Goal: Transaction & Acquisition: Purchase product/service

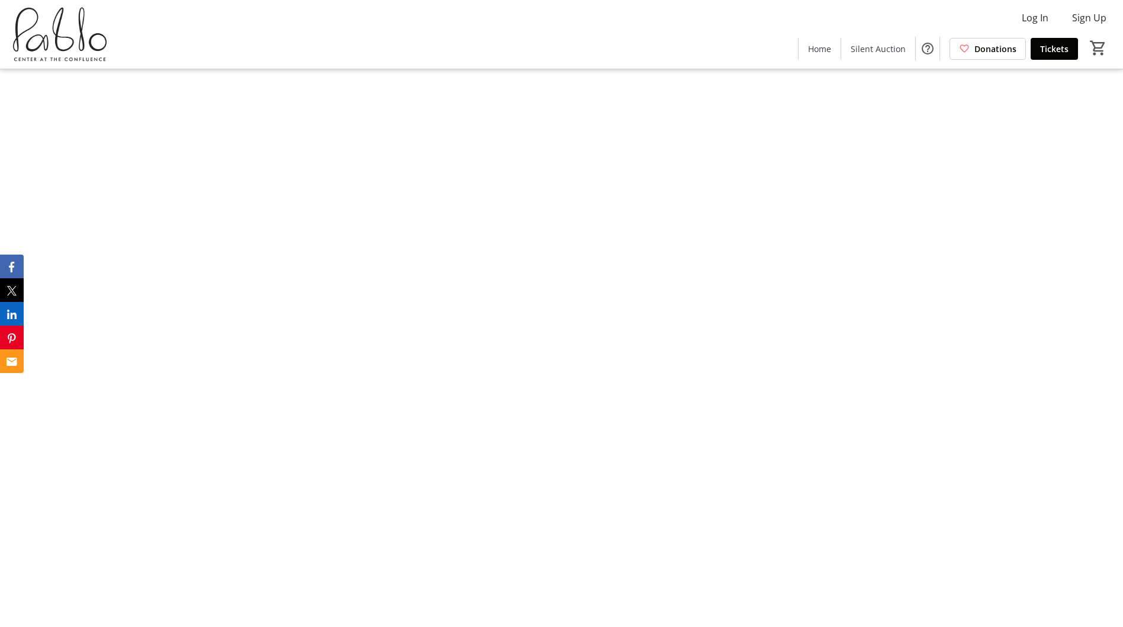
click at [511, 393] on img at bounding box center [561, 313] width 245 height 627
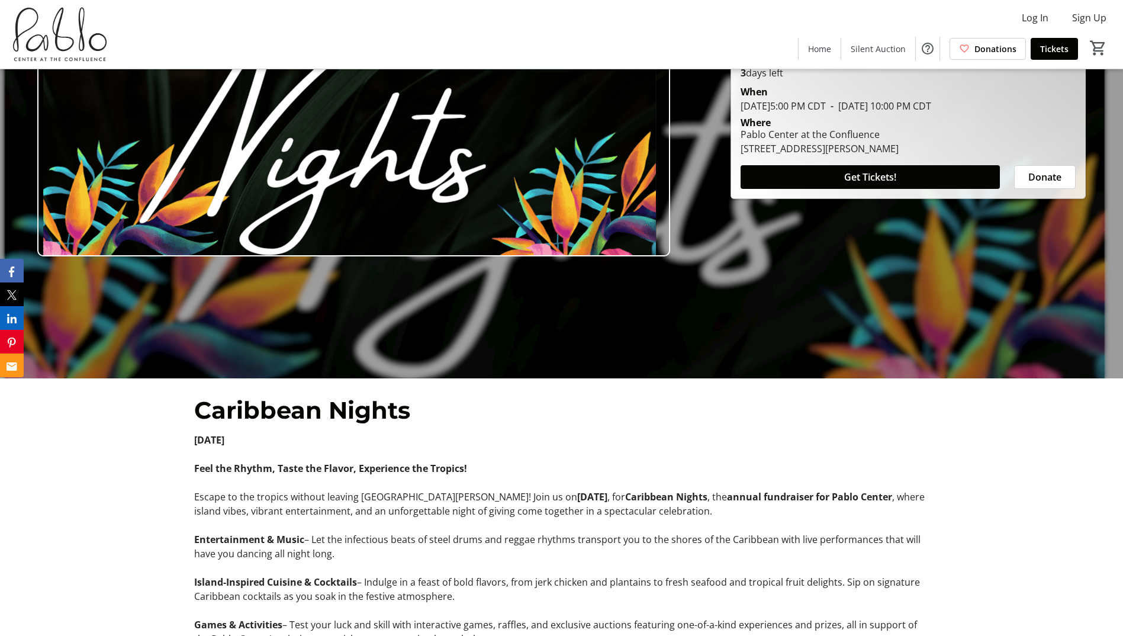
scroll to position [178, 0]
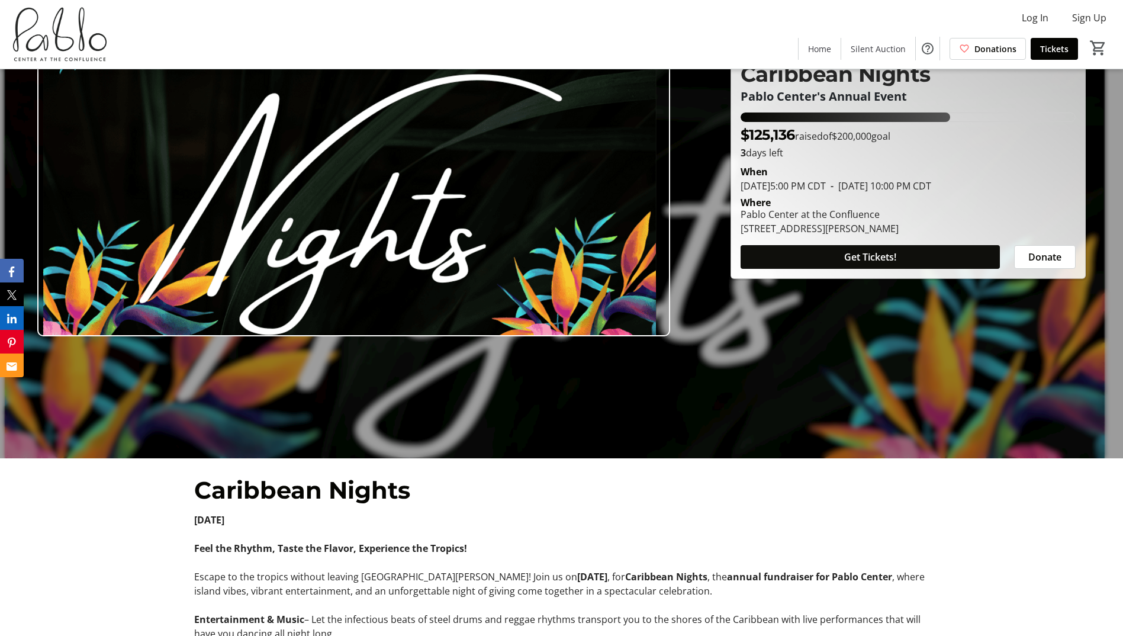
click at [835, 256] on span at bounding box center [869, 257] width 259 height 28
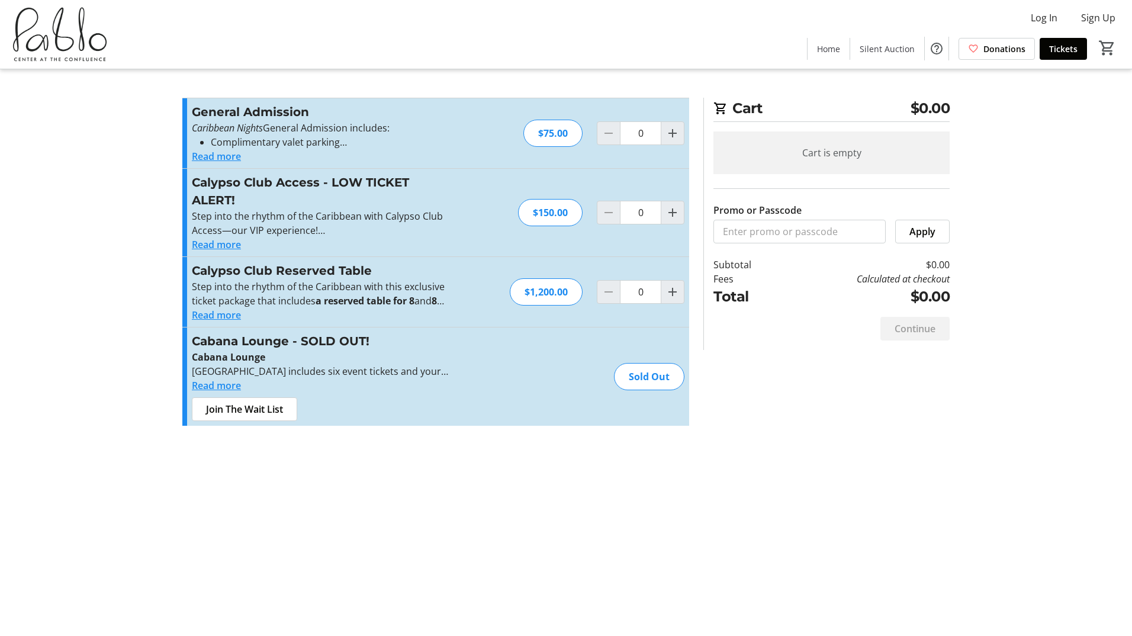
click at [217, 155] on button "Read more" at bounding box center [216, 156] width 49 height 14
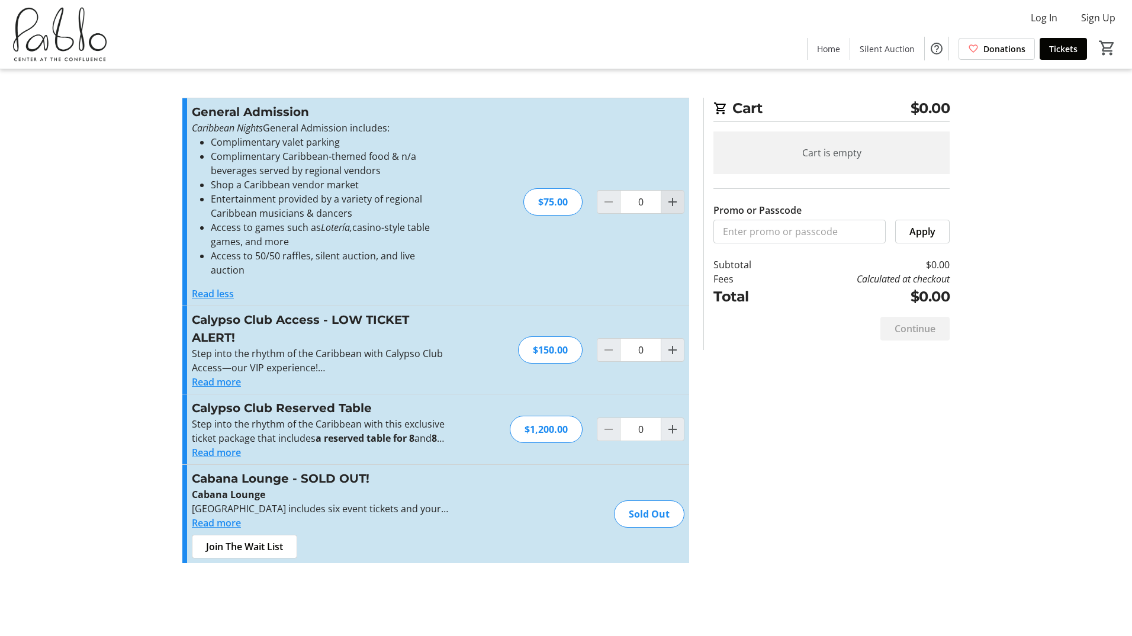
click at [679, 199] on span "Increment by one" at bounding box center [672, 202] width 22 height 22
type input "2"
